Goal: Find specific page/section: Find specific page/section

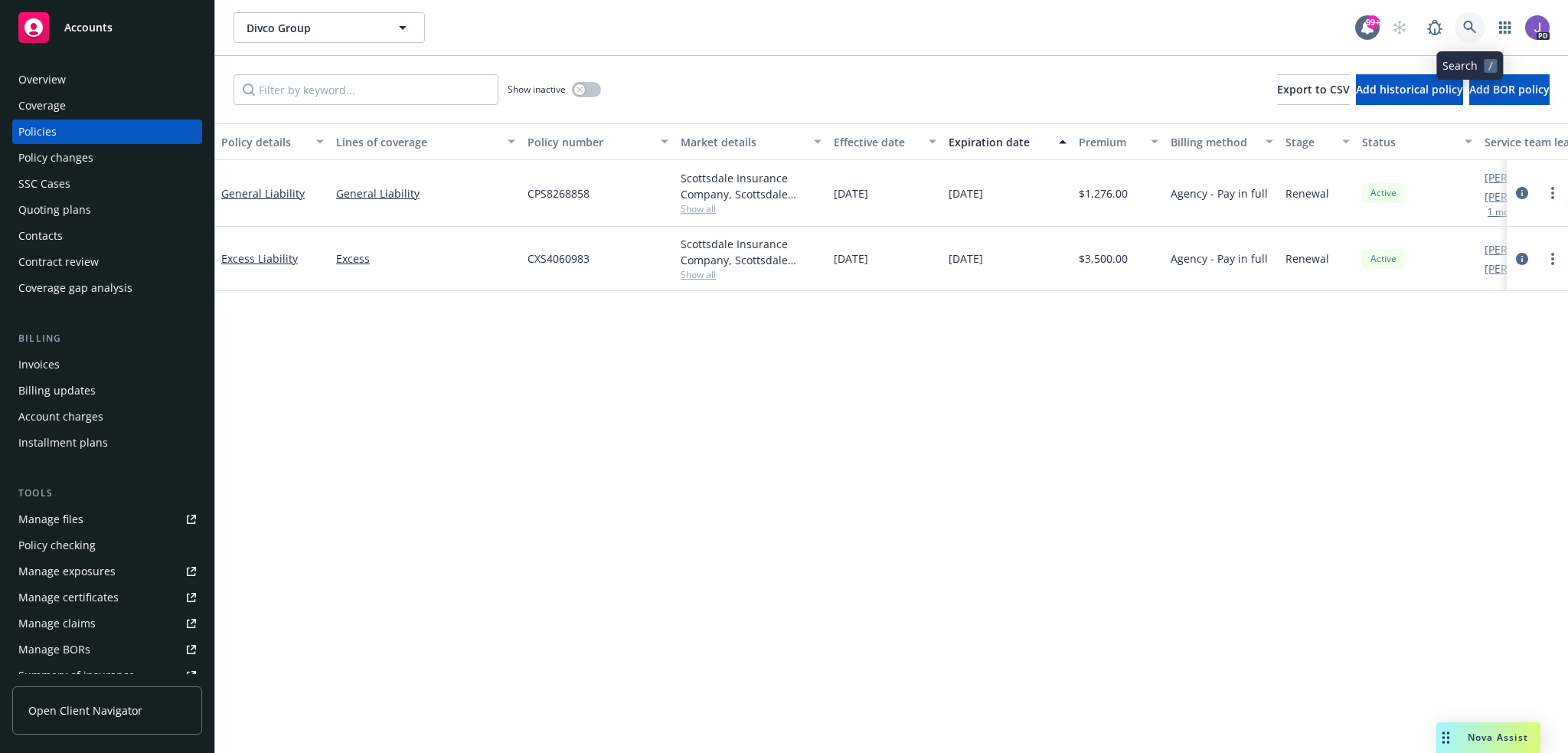
click at [1463, 29] on icon at bounding box center [1470, 27] width 14 height 14
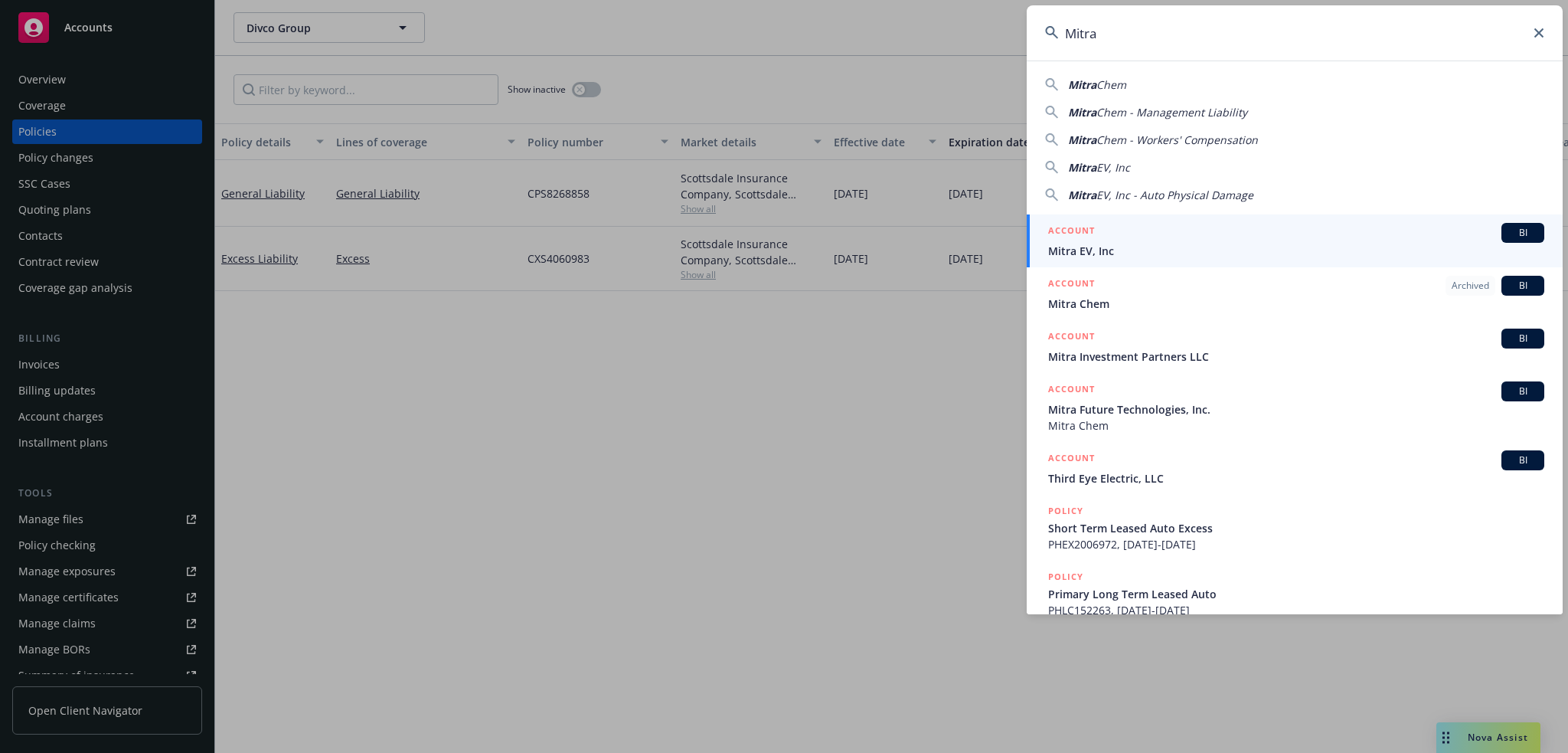
type input "Mitra"
click at [1145, 242] on div "ACCOUNT BI" at bounding box center [1296, 232] width 496 height 20
